Goal: Information Seeking & Learning: Find specific fact

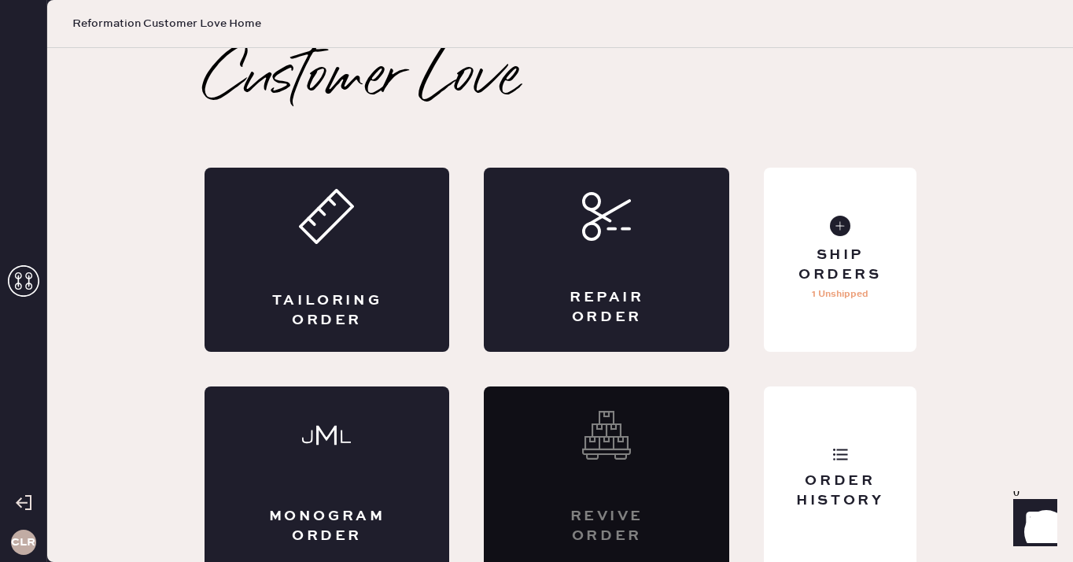
scroll to position [9, 0]
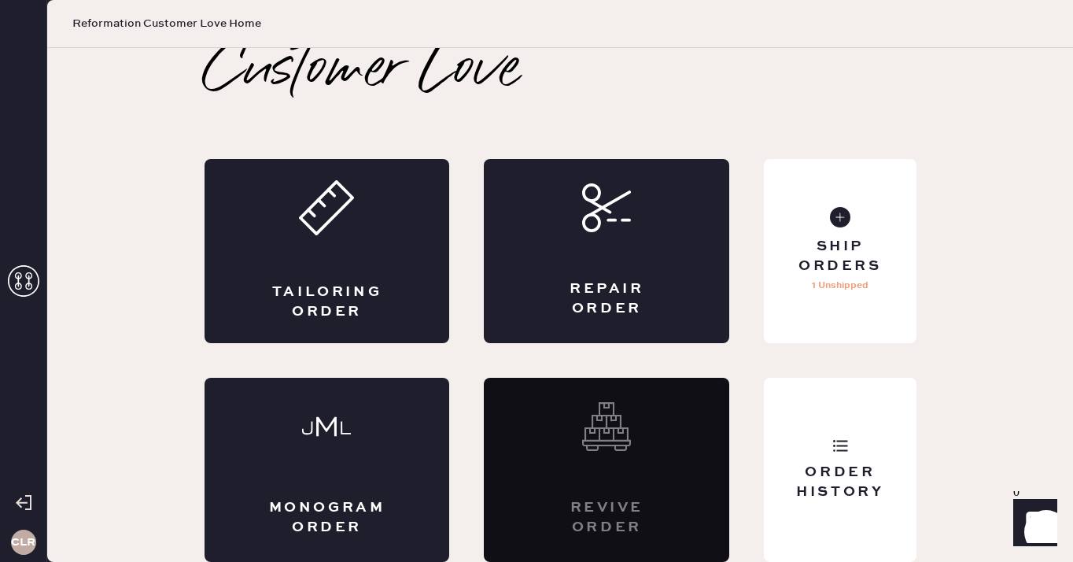
click at [17, 272] on use at bounding box center [23, 280] width 31 height 31
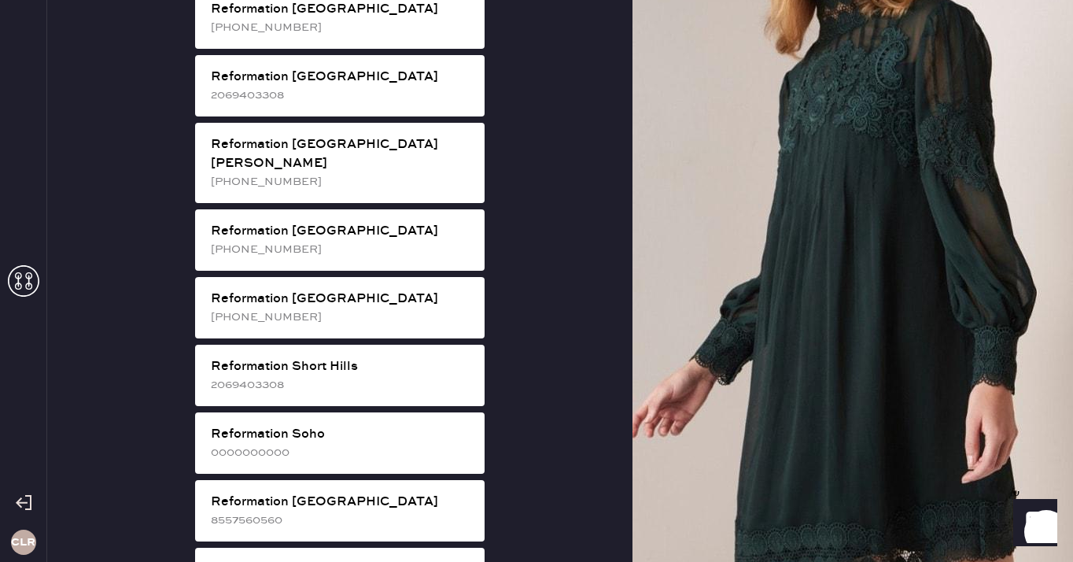
scroll to position [2451, 0]
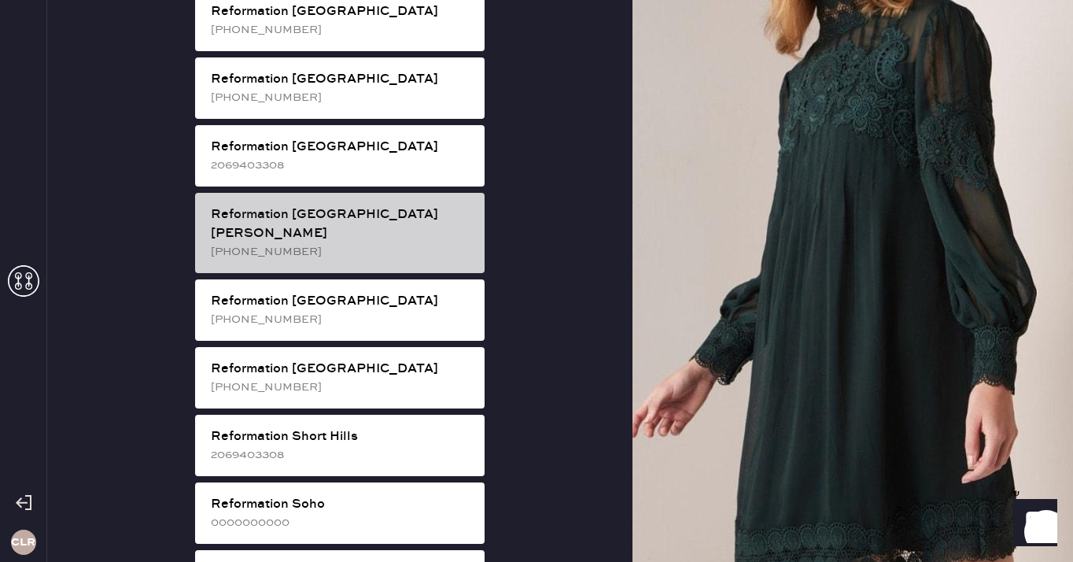
click at [401, 243] on div "[PHONE_NUMBER]" at bounding box center [341, 251] width 261 height 17
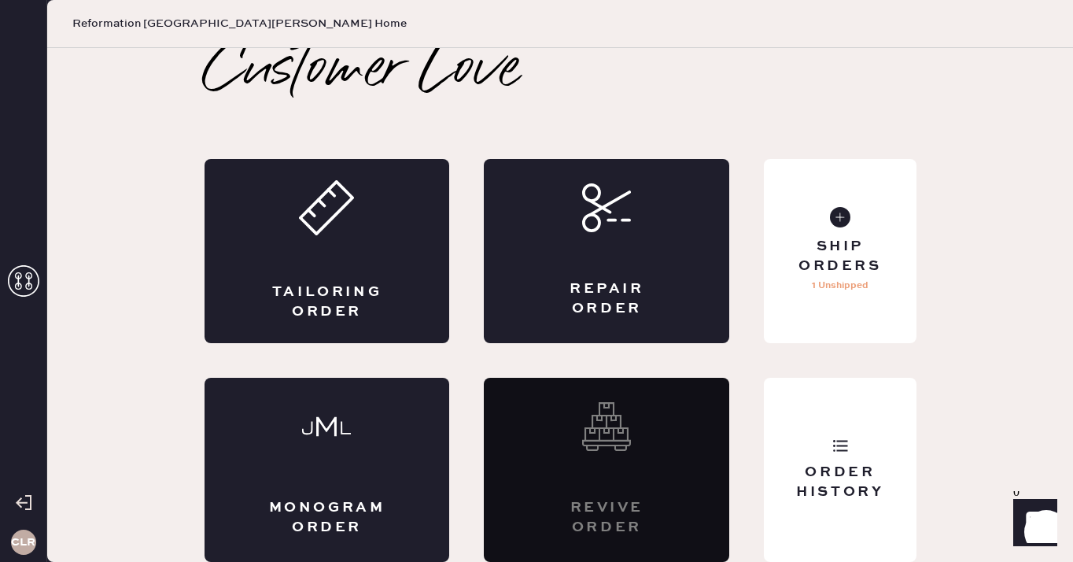
scroll to position [9, 0]
click at [825, 406] on div "Order History" at bounding box center [840, 470] width 152 height 184
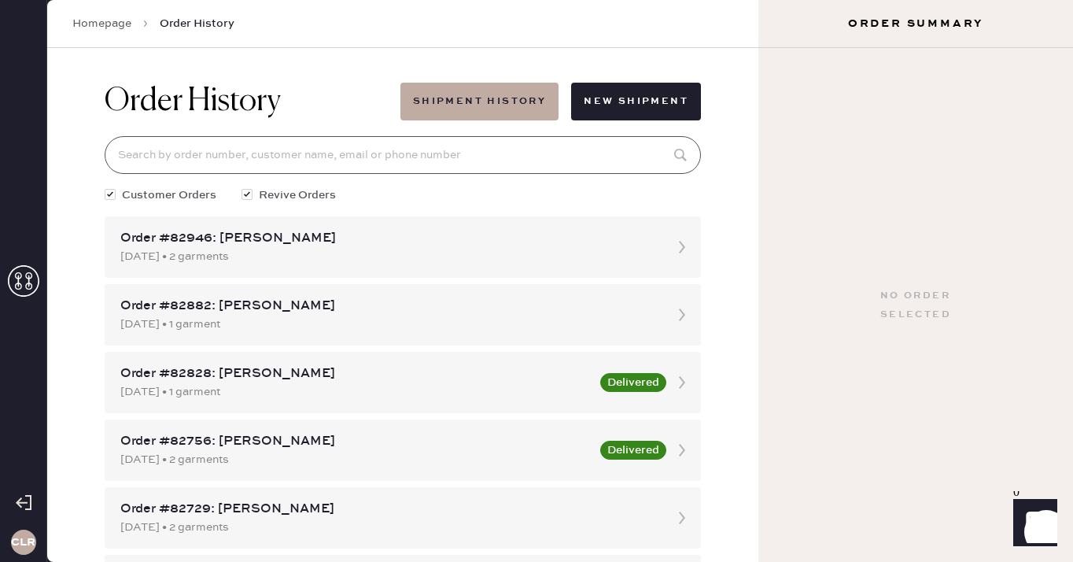
click at [450, 162] on input at bounding box center [403, 155] width 597 height 38
paste input "83101"
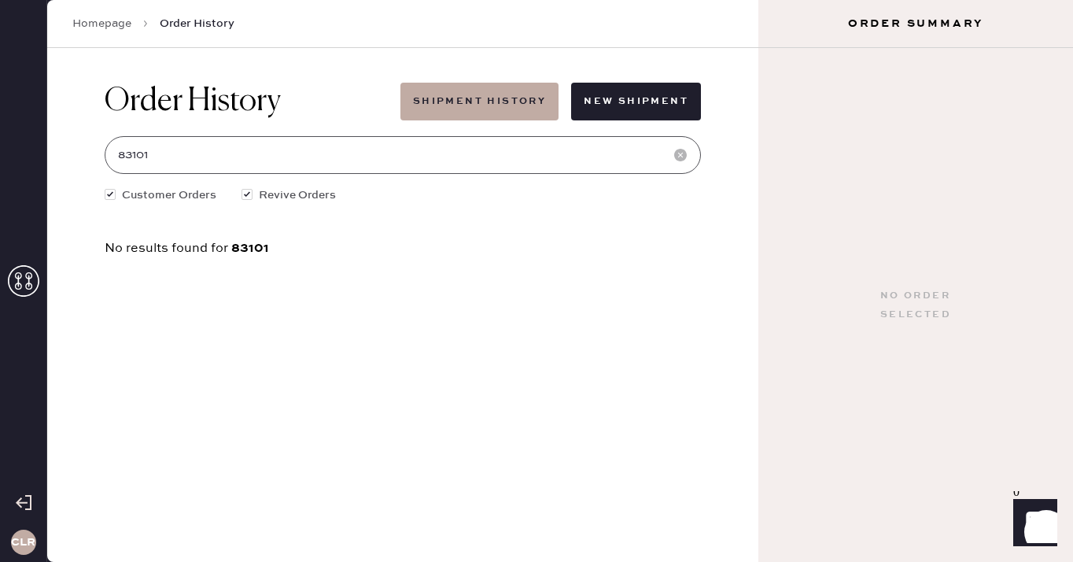
click at [375, 162] on input "83101" at bounding box center [403, 155] width 597 height 38
paste input "3"
type input "83103"
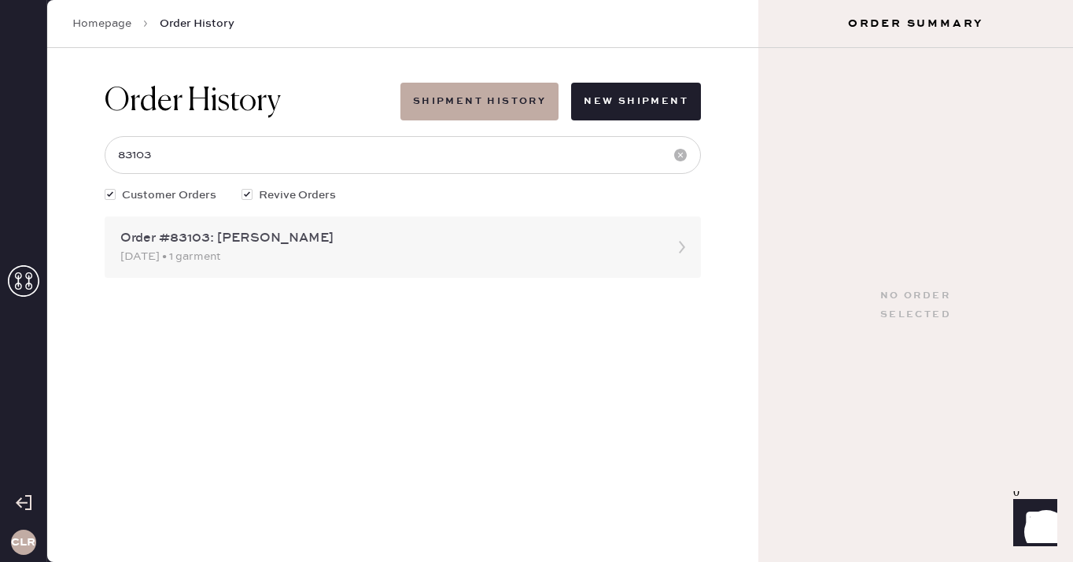
click at [222, 243] on div "Order #83103: [PERSON_NAME]" at bounding box center [388, 238] width 537 height 19
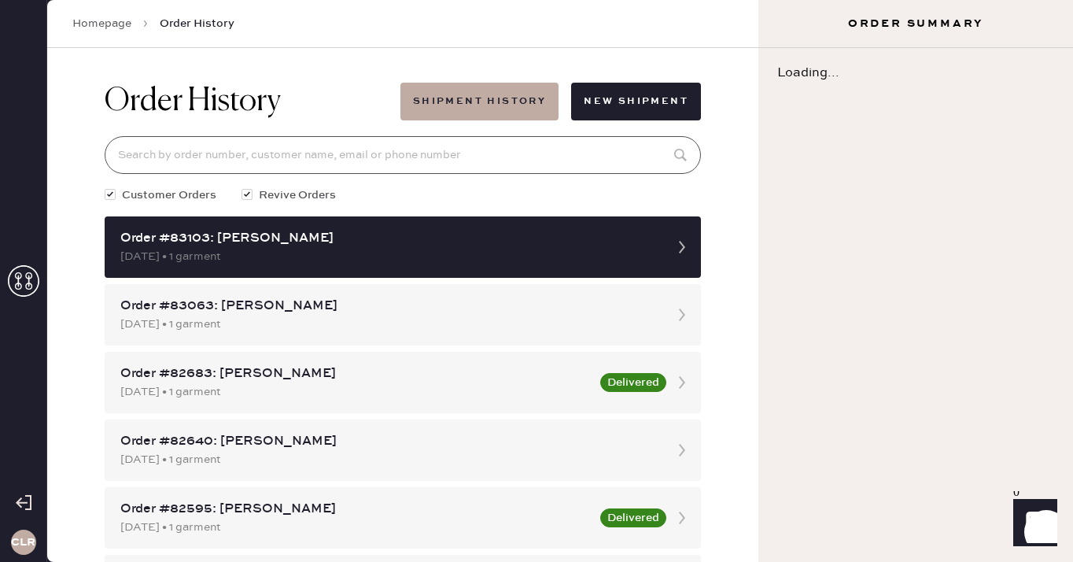
click at [270, 155] on input at bounding box center [403, 155] width 597 height 38
paste input "83103"
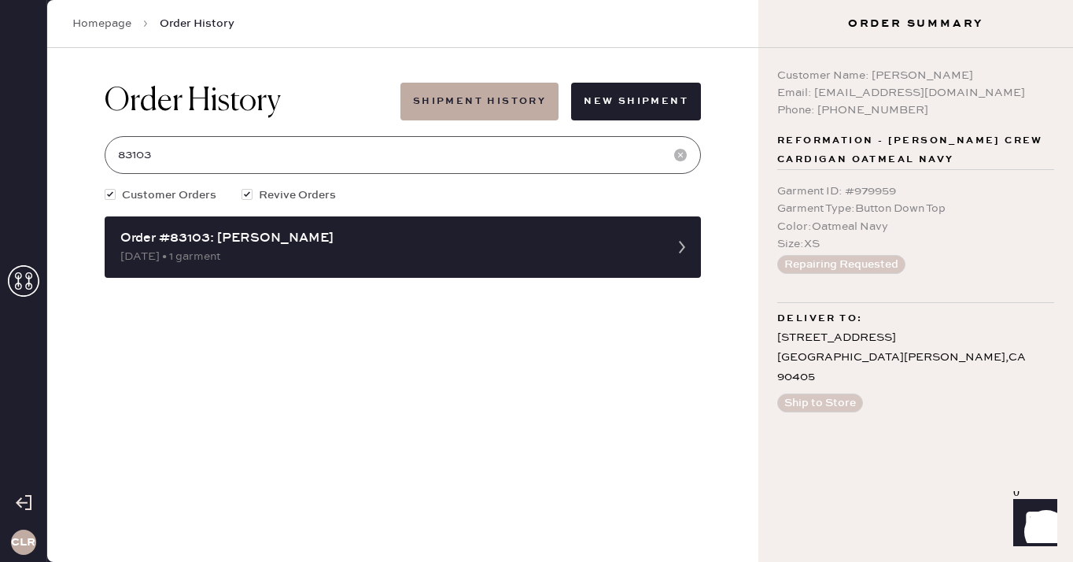
type input "83103"
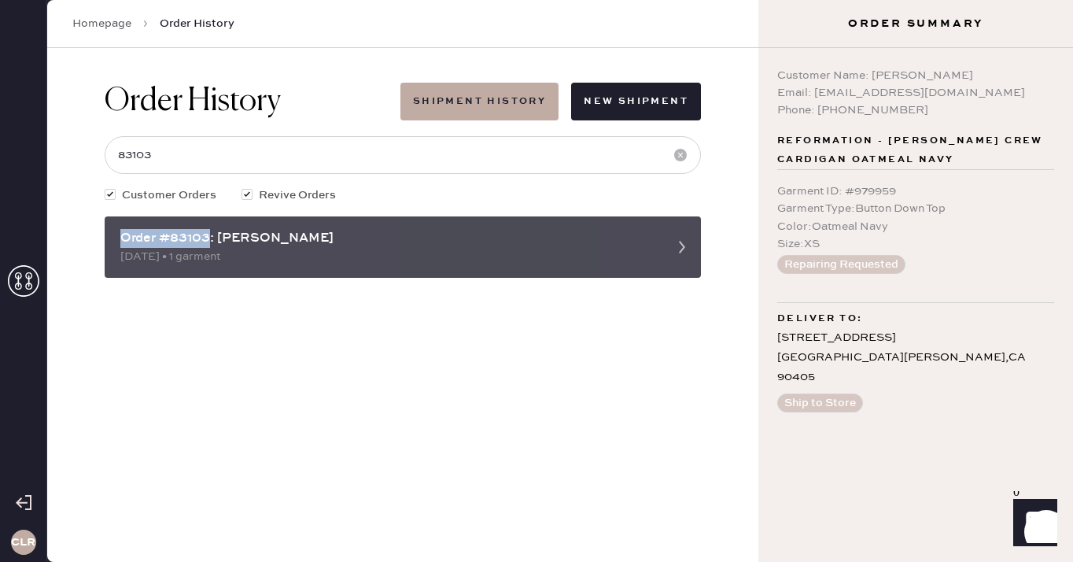
drag, startPoint x: 212, startPoint y: 235, endPoint x: 124, endPoint y: 236, distance: 87.4
click at [124, 236] on div "Order #83103: [PERSON_NAME]" at bounding box center [388, 238] width 537 height 19
copy div "Order #83103"
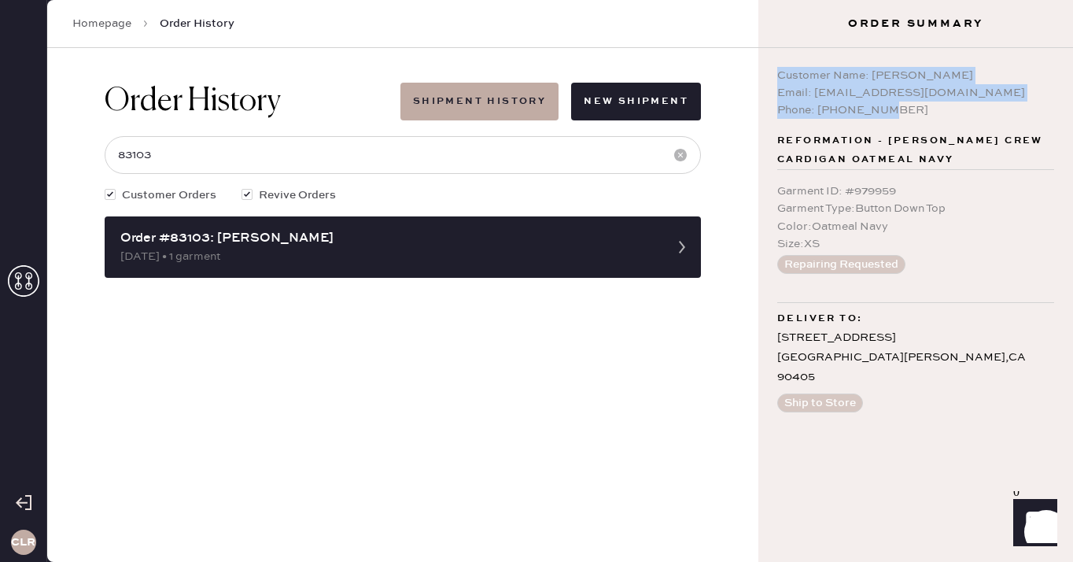
drag, startPoint x: 902, startPoint y: 109, endPoint x: 760, endPoint y: 67, distance: 147.7
click at [760, 67] on div "Customer Name: [PERSON_NAME] Email: [EMAIL_ADDRESS][DOMAIN_NAME] Phone: [PHONE_…" at bounding box center [916, 305] width 315 height 514
copy div "Customer Name: [PERSON_NAME] Email: [EMAIL_ADDRESS][DOMAIN_NAME] Phone: [PHONE_…"
click at [26, 278] on icon at bounding box center [23, 280] width 31 height 31
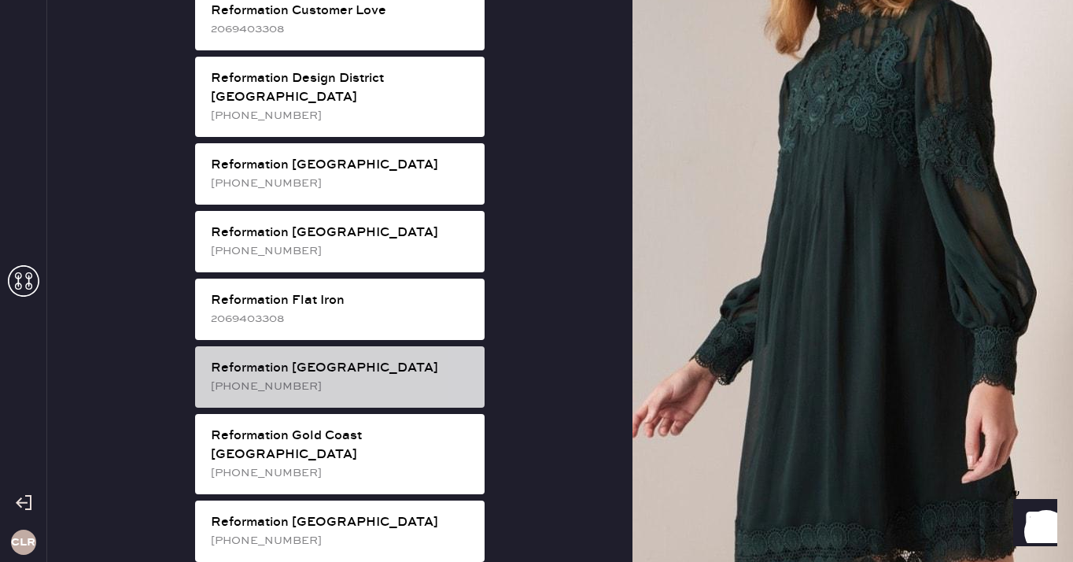
scroll to position [838, 0]
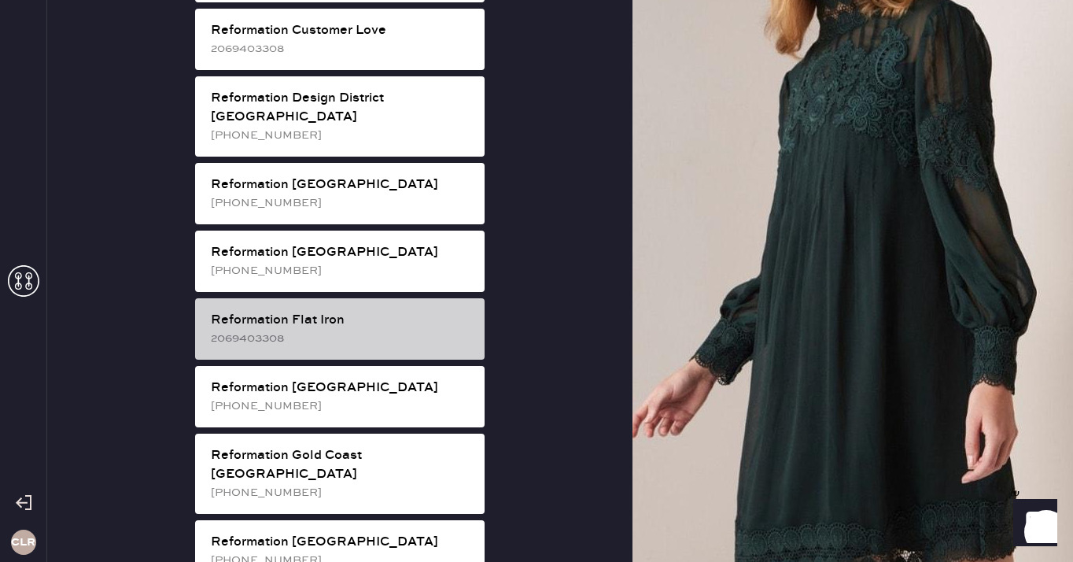
click at [384, 311] on div "Reformation Flat Iron" at bounding box center [341, 320] width 261 height 19
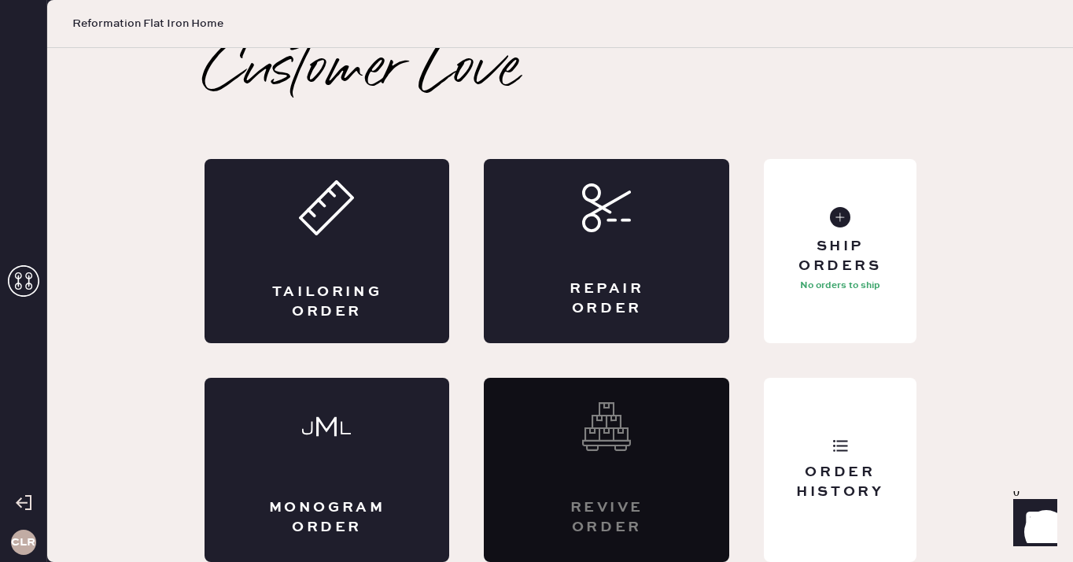
scroll to position [9, 0]
click at [844, 436] on div "Order History" at bounding box center [840, 470] width 152 height 184
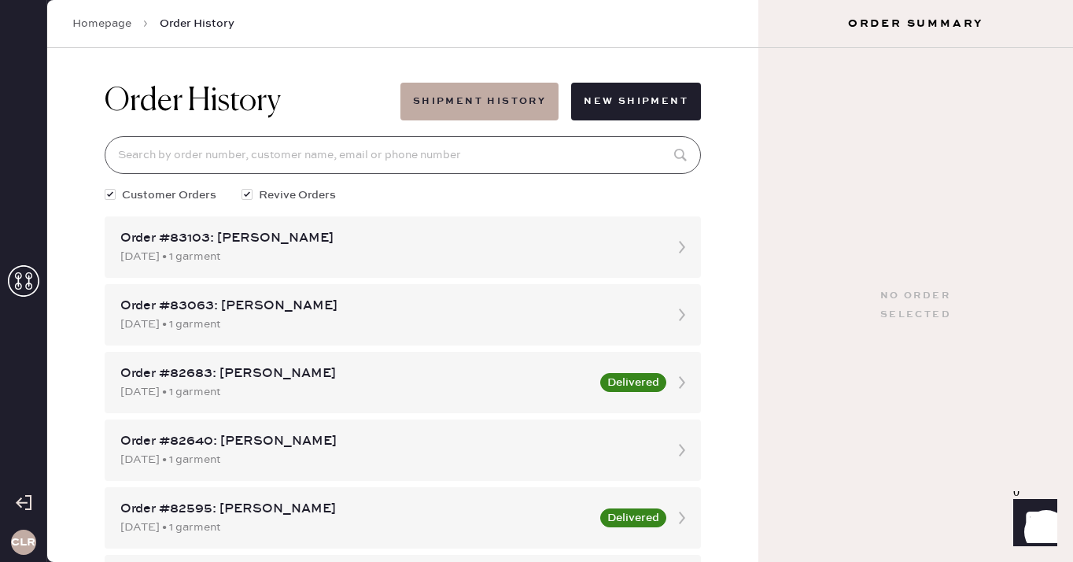
click at [486, 153] on input at bounding box center [403, 155] width 597 height 38
paste input "82521"
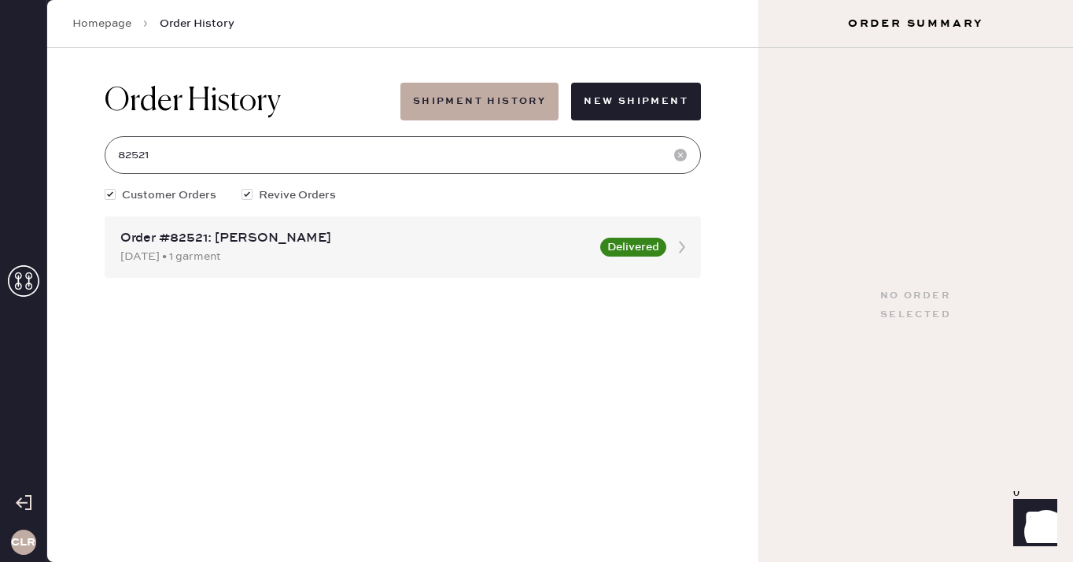
type input "82521"
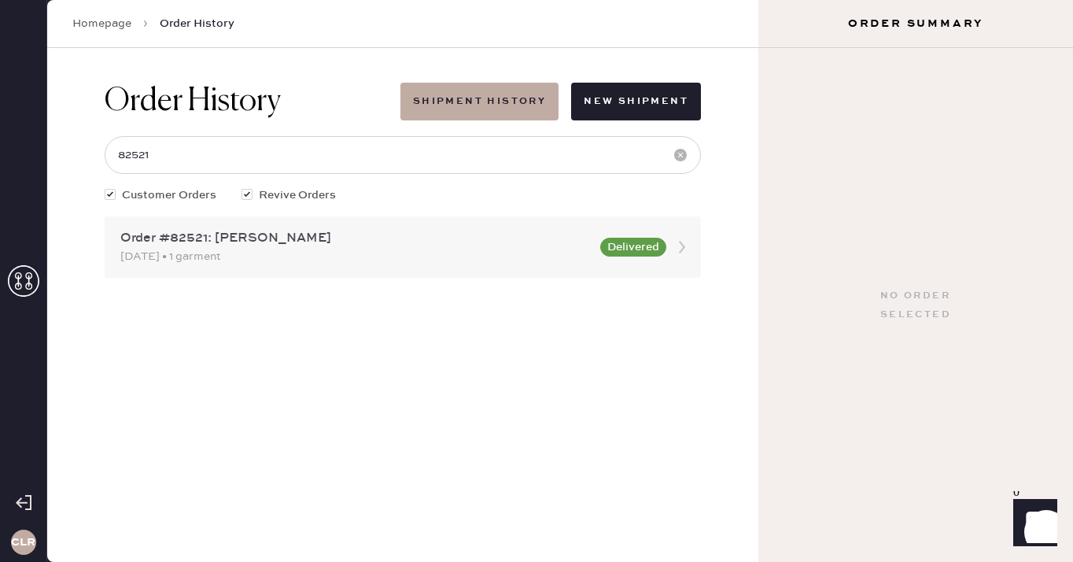
click at [407, 254] on div "[DATE] • 1 garment" at bounding box center [355, 256] width 471 height 17
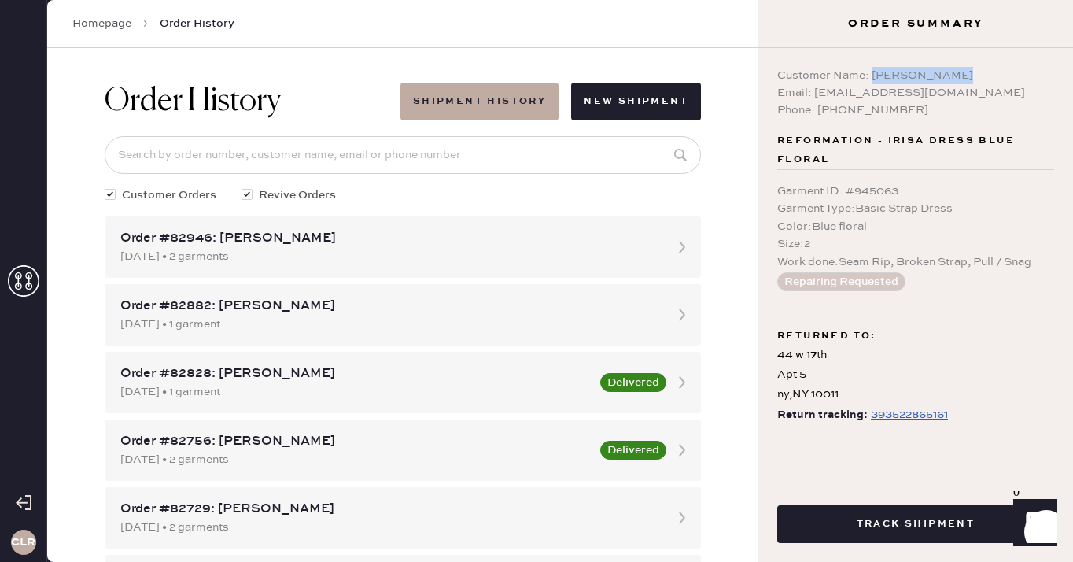
drag, startPoint x: 872, startPoint y: 76, endPoint x: 946, endPoint y: 75, distance: 74.0
click at [946, 75] on div "Customer Name: [PERSON_NAME]" at bounding box center [916, 75] width 277 height 17
copy div "[PERSON_NAME]"
click at [246, 146] on input at bounding box center [403, 155] width 597 height 38
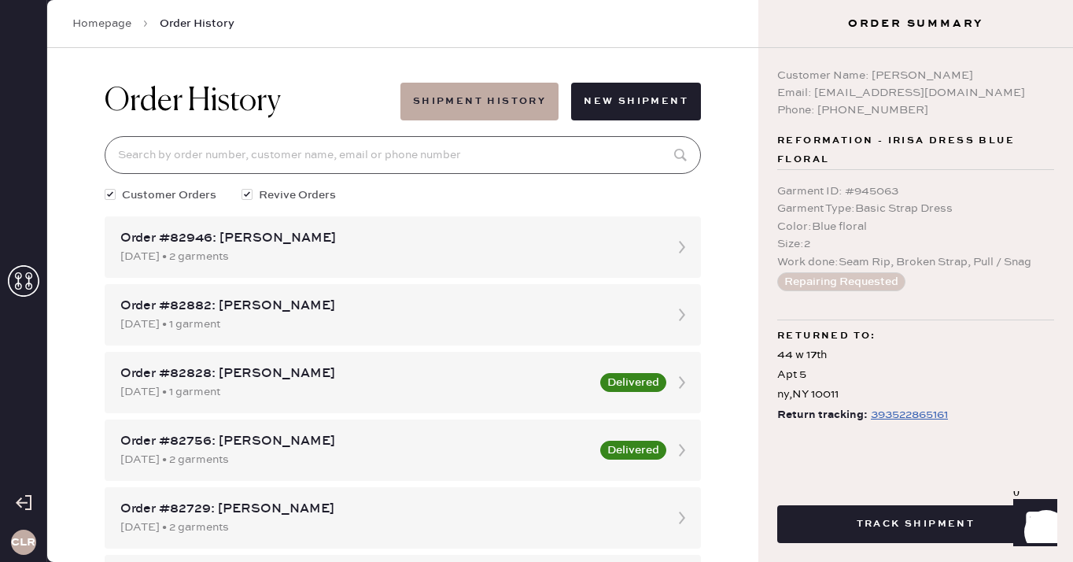
paste input "Irisa Dress Color: Botanist Size: 2 SKU: 1313942OTI002"
type input "Irisa Dress Color: Botanist Size: 2 SKU: 1313942OTI002"
click at [405, 172] on input at bounding box center [403, 155] width 597 height 38
paste input "82521"
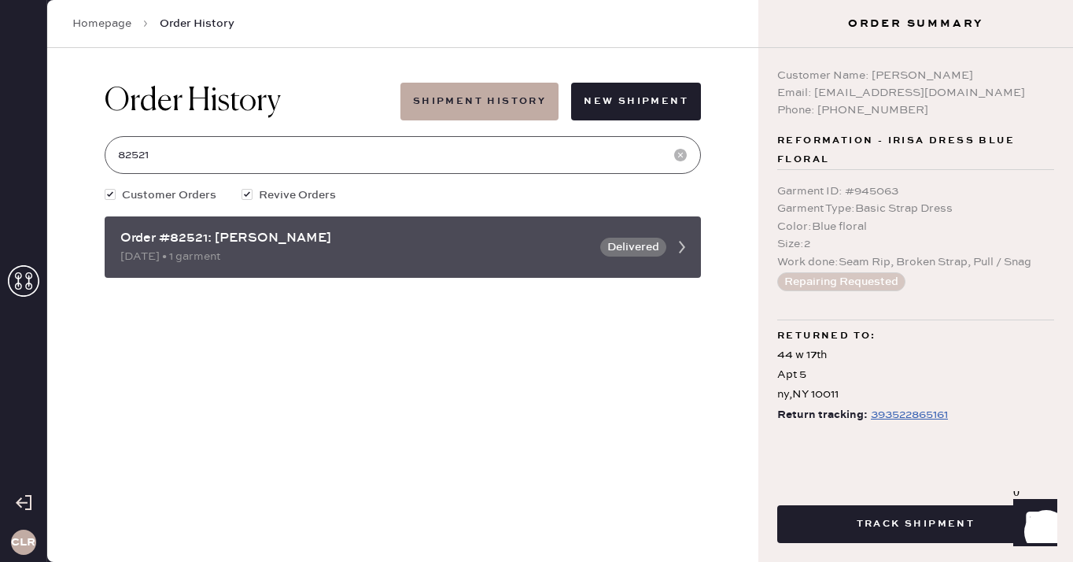
type input "82521"
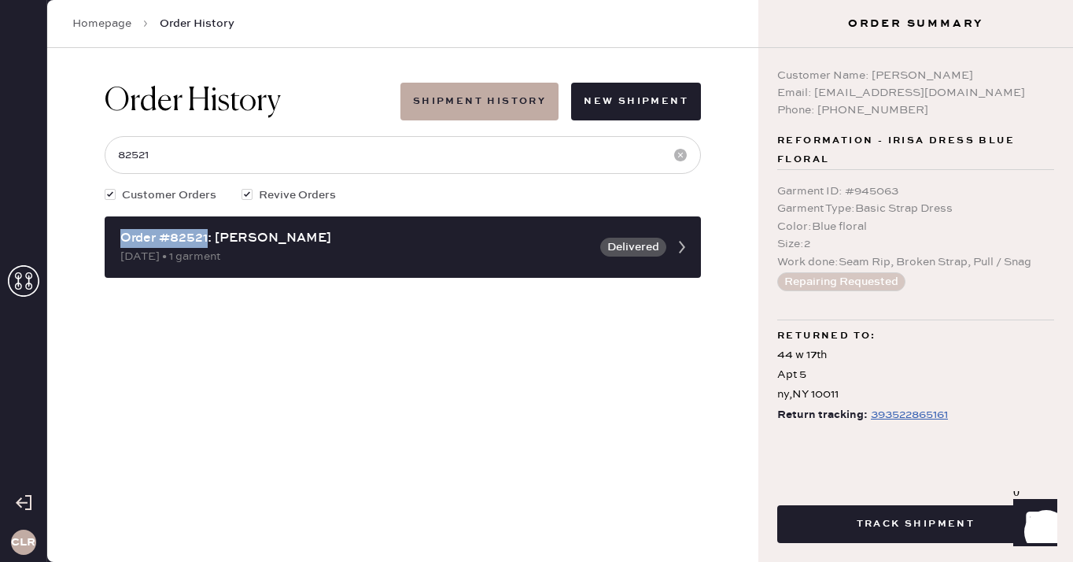
drag, startPoint x: 209, startPoint y: 241, endPoint x: 93, endPoint y: 239, distance: 115.7
click at [93, 239] on div "Order History Shipment History New Shipment 82521 Customer Orders Revive Orders…" at bounding box center [403, 180] width 622 height 264
copy div "Order #82521"
click at [896, 77] on div "Customer Name: [PERSON_NAME]" at bounding box center [916, 75] width 277 height 17
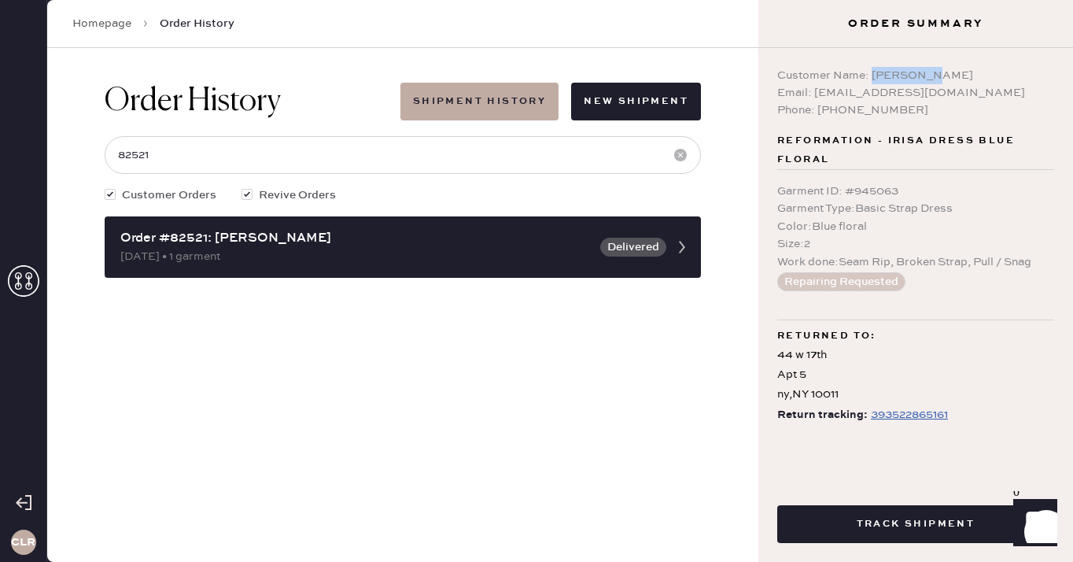
copy div "[PERSON_NAME]"
click at [929, 74] on div "Customer Name: [PERSON_NAME]" at bounding box center [916, 75] width 277 height 17
copy div "tso"
click at [857, 112] on div "Phone: [PHONE_NUMBER]" at bounding box center [916, 110] width 277 height 17
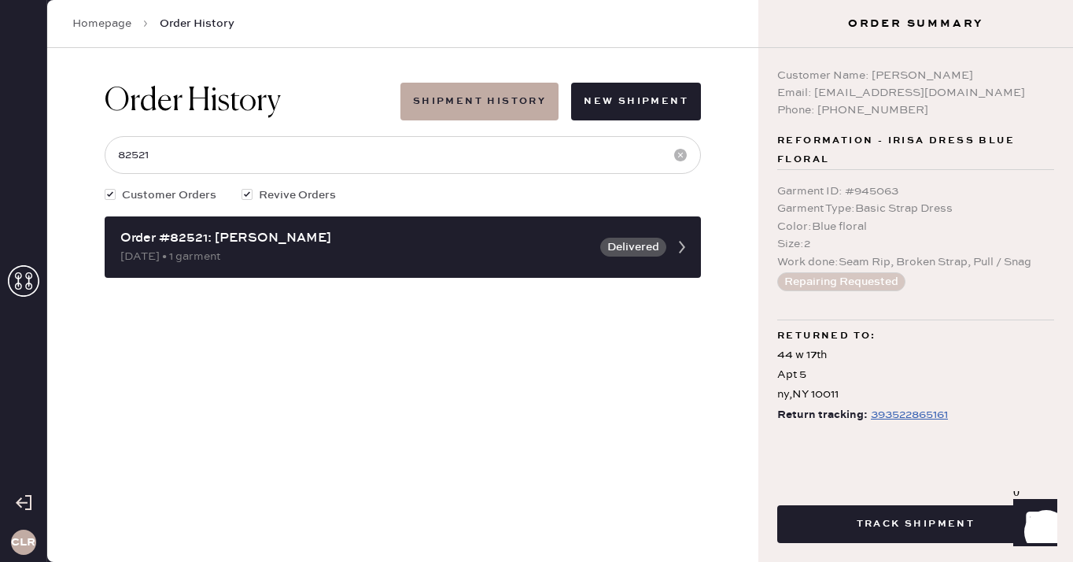
click at [857, 112] on div "Phone: [PHONE_NUMBER]" at bounding box center [916, 110] width 277 height 17
copy div "7326665166"
